Goal: Task Accomplishment & Management: Use online tool/utility

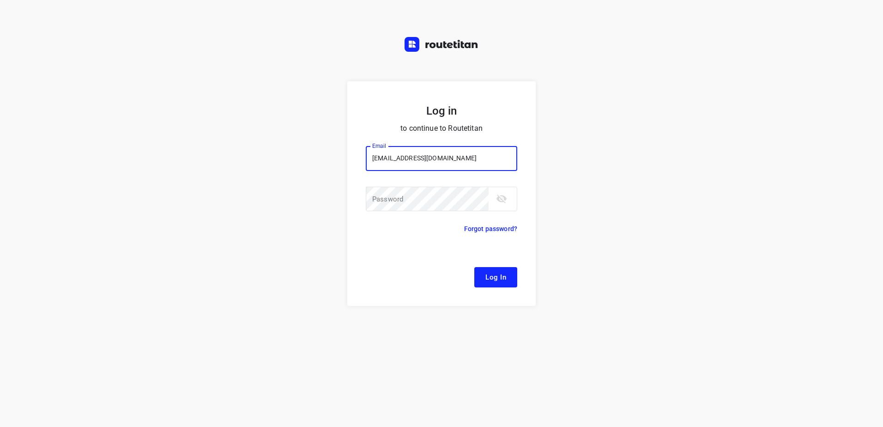
click at [436, 156] on input "[EMAIL_ADDRESS][DOMAIN_NAME]" at bounding box center [441, 158] width 151 height 25
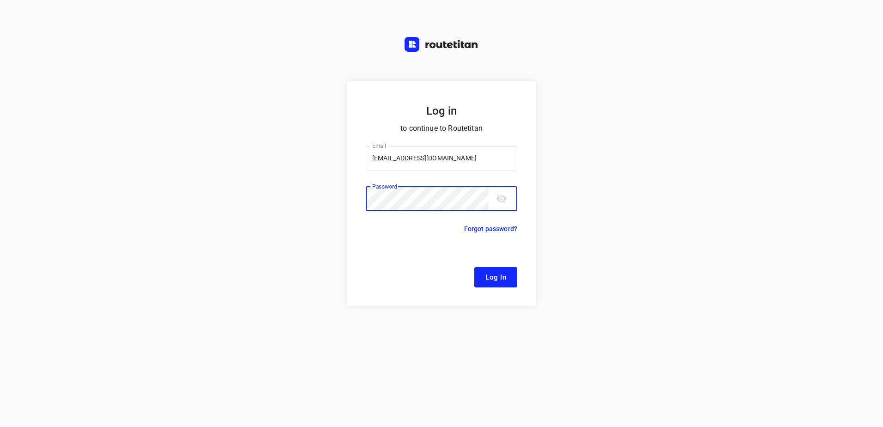
click at [474, 267] on button "Log In" at bounding box center [495, 277] width 43 height 20
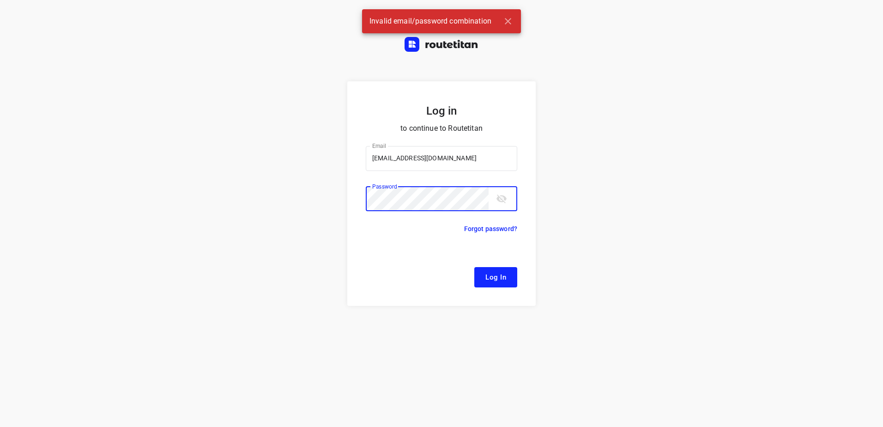
click at [488, 199] on div "Password" at bounding box center [441, 198] width 151 height 25
click at [330, 186] on div "Log in to continue to Routetitan Email [EMAIL_ADDRESS][DOMAIN_NAME] Email ​ Pas…" at bounding box center [441, 253] width 883 height 345
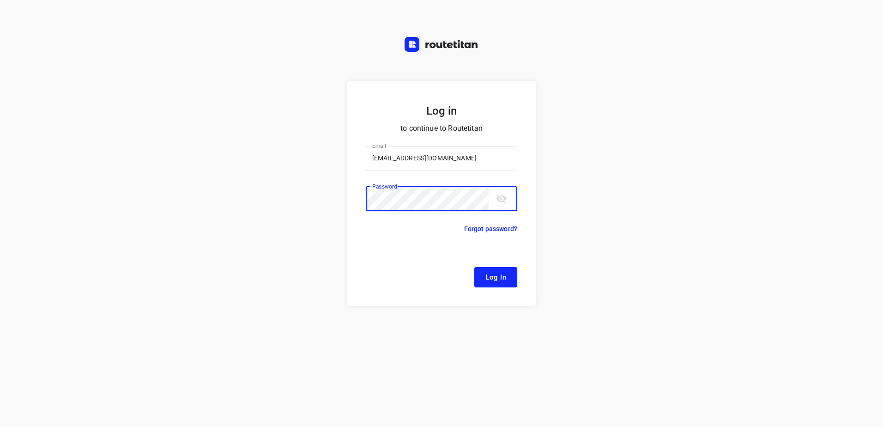
click at [474, 267] on button "Log In" at bounding box center [495, 277] width 43 height 20
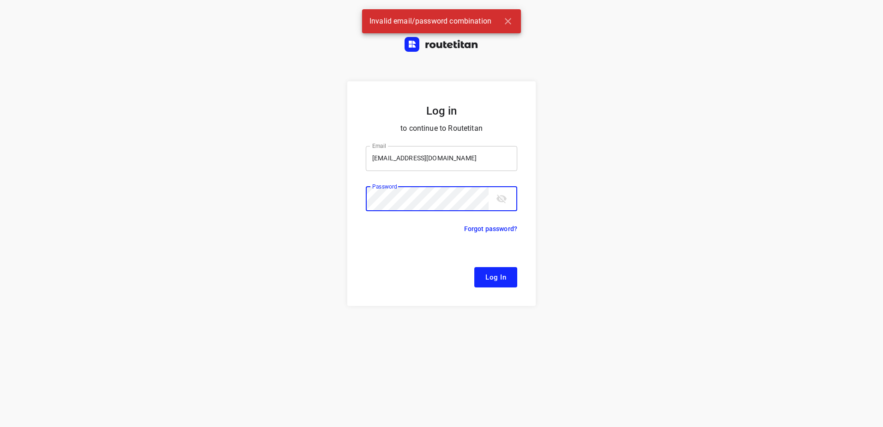
click at [372, 154] on input "[EMAIL_ADDRESS][DOMAIN_NAME]" at bounding box center [441, 158] width 151 height 25
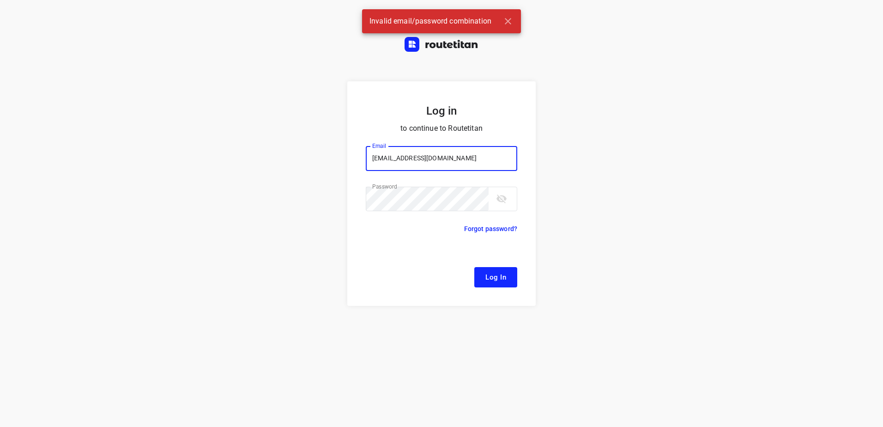
type input "[EMAIL_ADDRESS][DOMAIN_NAME]"
click at [481, 273] on button "Log In" at bounding box center [495, 277] width 43 height 20
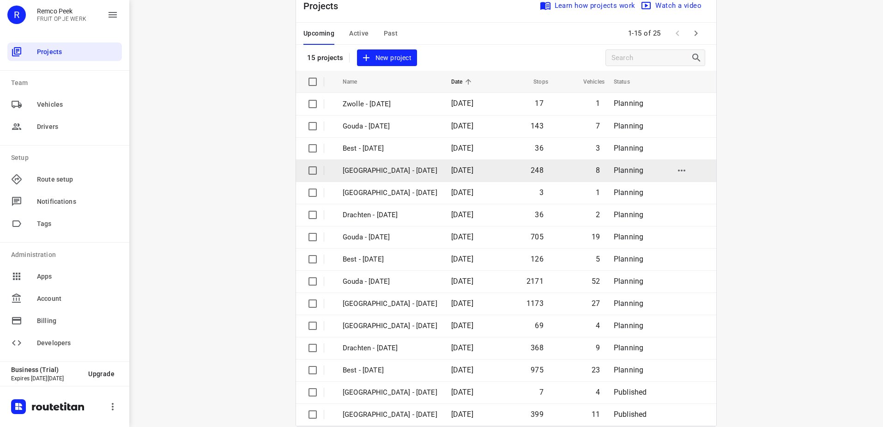
scroll to position [40, 0]
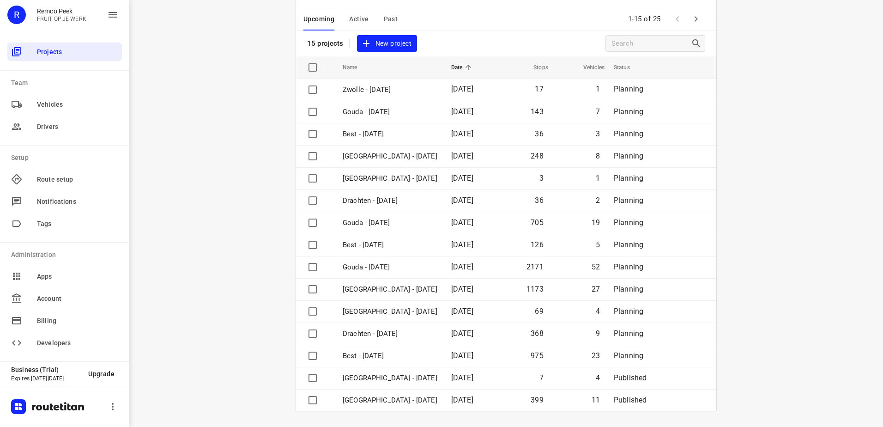
click at [249, 199] on div "i © 2025 Routetitan , © Stadia Maps , © OpenMapTiles © OpenStreetMap contributo…" at bounding box center [505, 213] width 753 height 427
click at [690, 17] on icon "button" at bounding box center [695, 18] width 11 height 11
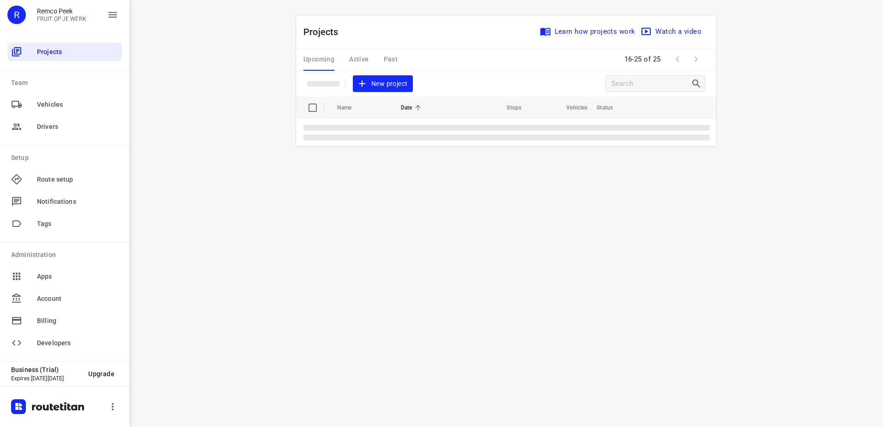
scroll to position [0, 0]
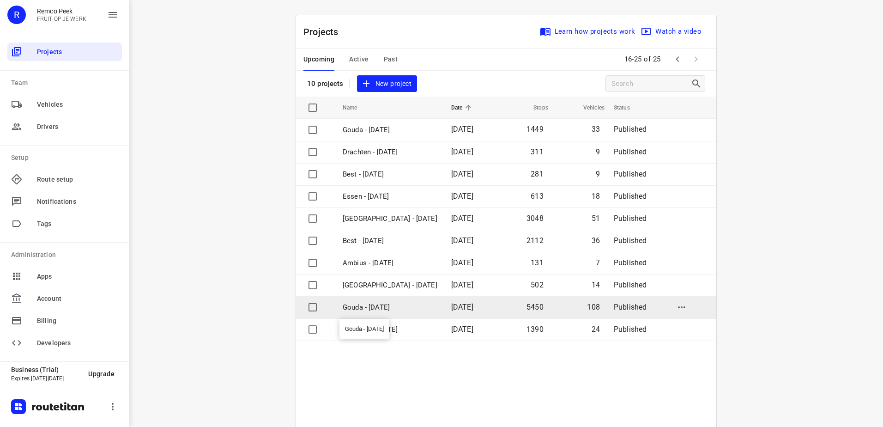
click at [380, 306] on p "Gouda - [DATE]" at bounding box center [389, 307] width 95 height 11
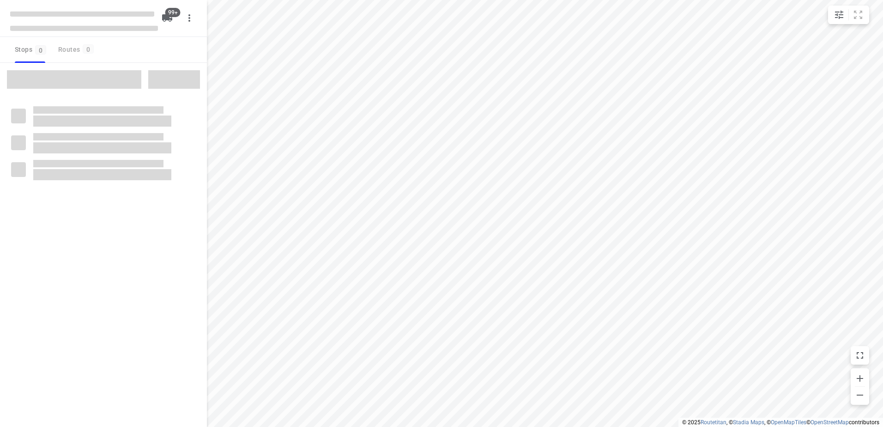
checkbox input "true"
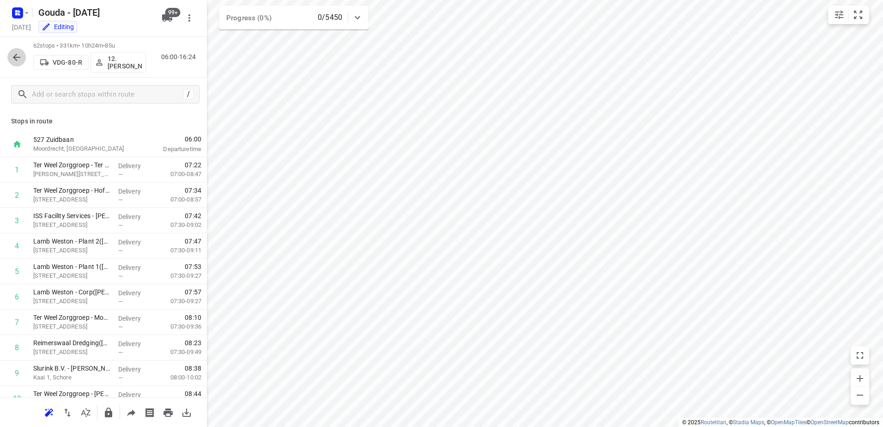
click at [21, 62] on icon "button" at bounding box center [16, 57] width 11 height 11
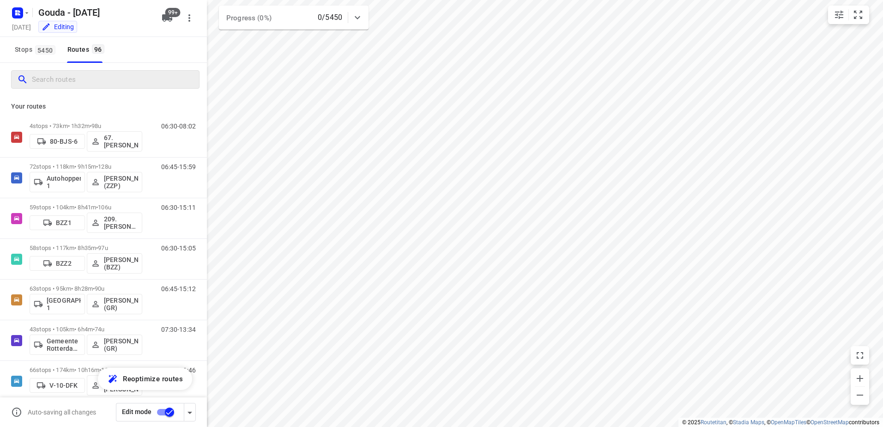
click at [64, 84] on input "Search routes" at bounding box center [115, 79] width 167 height 14
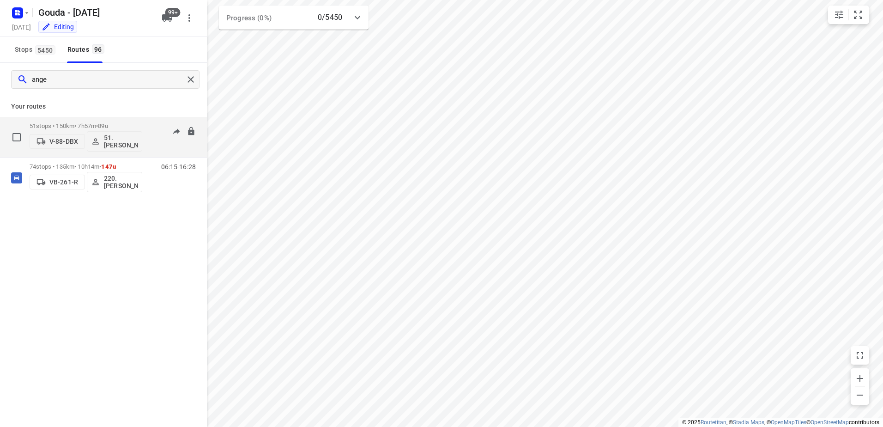
type input "ange"
click at [87, 122] on div "51 stops • 150km • 7h57m • 89u V-88-DBX 51.[PERSON_NAME]" at bounding box center [86, 137] width 113 height 38
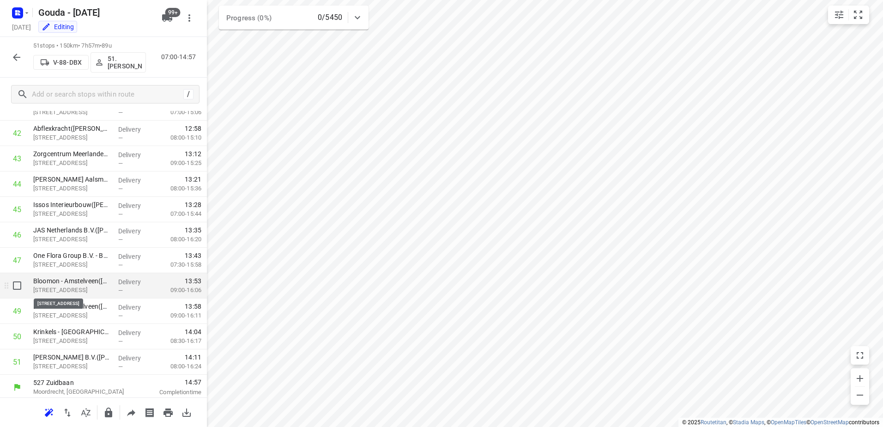
scroll to position [1080, 0]
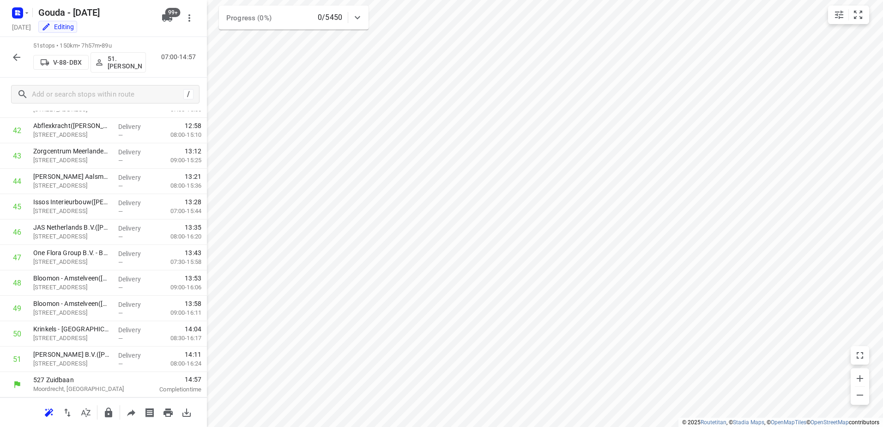
click at [22, 50] on button "button" at bounding box center [16, 57] width 18 height 18
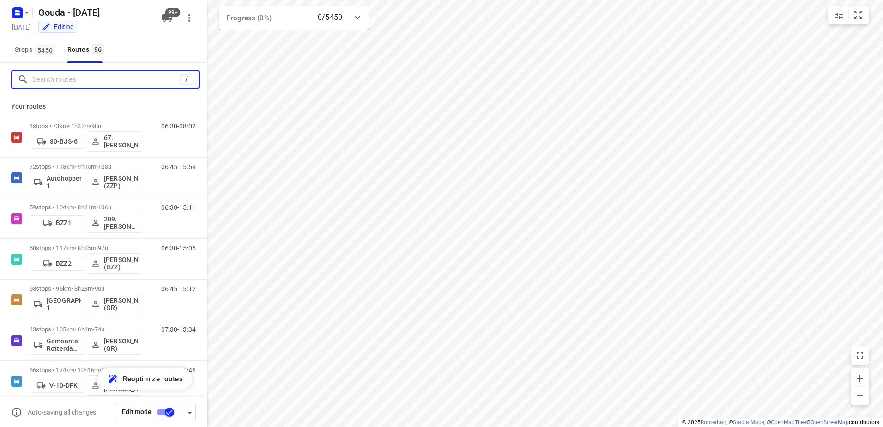
click at [72, 84] on input "Search routes" at bounding box center [106, 79] width 148 height 14
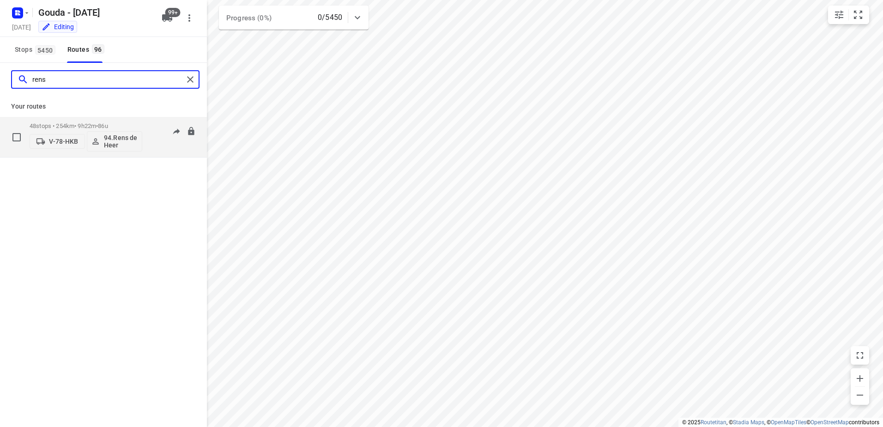
type input "rens"
click at [83, 120] on div "48 stops • 254km • 9h22m • 86u V-78-HKB 94.Rens de Heer" at bounding box center [86, 137] width 113 height 38
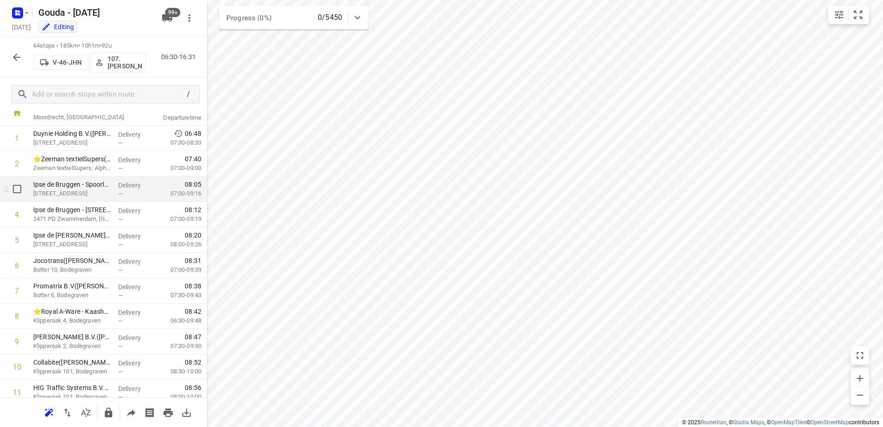
scroll to position [46, 0]
